Goal: Navigation & Orientation: Find specific page/section

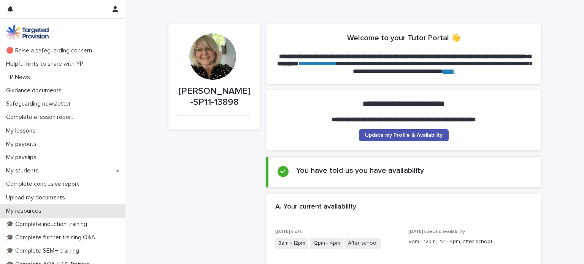
scroll to position [76, 0]
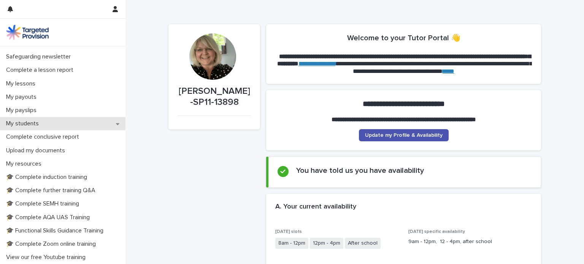
click at [33, 124] on p "My students" at bounding box center [24, 123] width 42 height 7
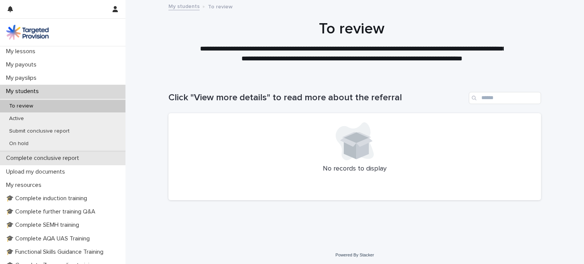
scroll to position [114, 0]
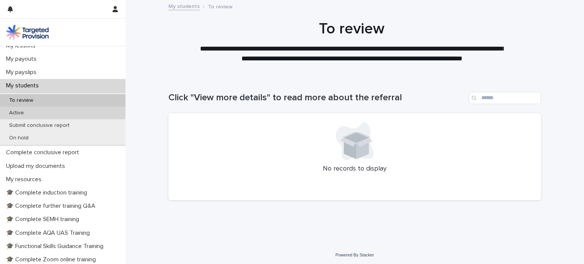
click at [18, 113] on p "Active" at bounding box center [16, 113] width 27 height 6
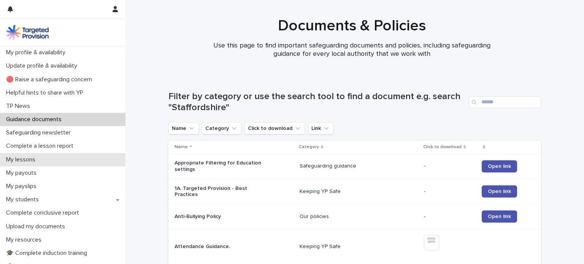
click at [24, 162] on p "My lessons" at bounding box center [22, 159] width 38 height 7
